Goal: Complete application form

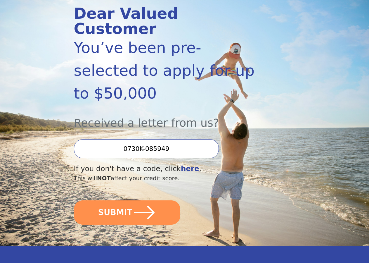
scroll to position [89, 0]
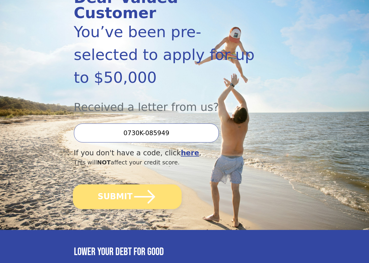
click at [163, 202] on button "SUBMIT" at bounding box center [127, 196] width 109 height 25
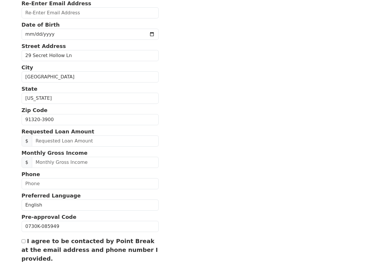
scroll to position [119, 0]
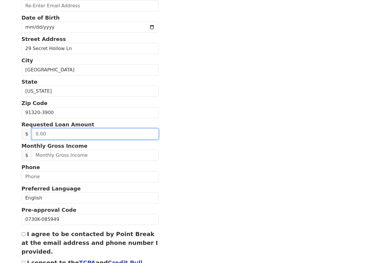
click at [89, 140] on input "text" at bounding box center [95, 133] width 127 height 11
type input "21,000.00"
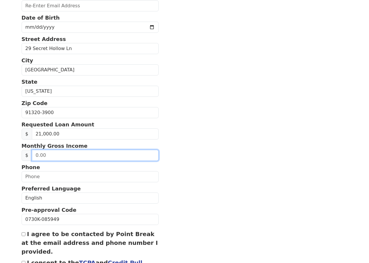
click at [87, 161] on input "text" at bounding box center [95, 155] width 127 height 11
type input "3,500.00"
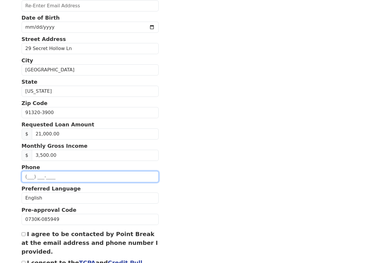
click at [49, 182] on input "text" at bounding box center [90, 176] width 137 height 11
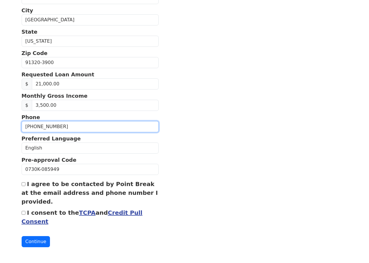
scroll to position [179, 0]
type input "(8__) ___-____"
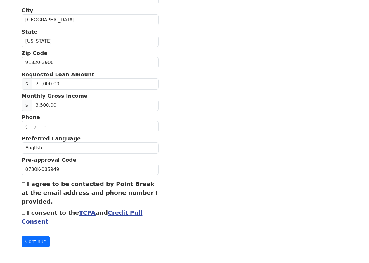
click at [24, 186] on input "I agree to be contacted by Point Break at the email address and phone number I …" at bounding box center [24, 184] width 4 height 4
checkbox input "true"
click at [24, 215] on input "I consent to the TCPA and Credit Pull Consent" at bounding box center [24, 213] width 4 height 4
checkbox input "true"
click at [36, 245] on button "Continue" at bounding box center [36, 241] width 29 height 11
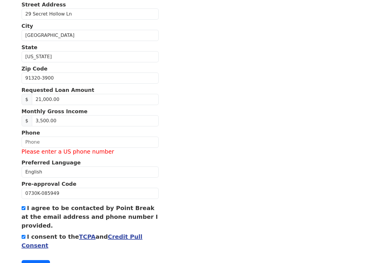
scroll to position [204, 0]
